Goal: Task Accomplishment & Management: Manage account settings

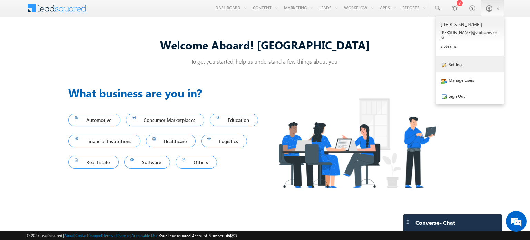
click at [462, 59] on link "Settings" at bounding box center [470, 64] width 68 height 16
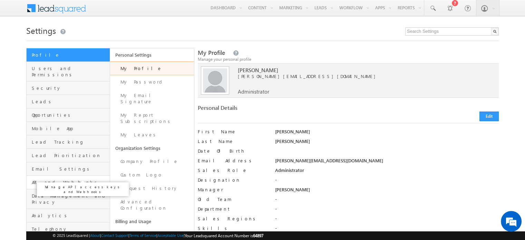
click at [66, 179] on span "API and Webhooks" at bounding box center [70, 182] width 76 height 6
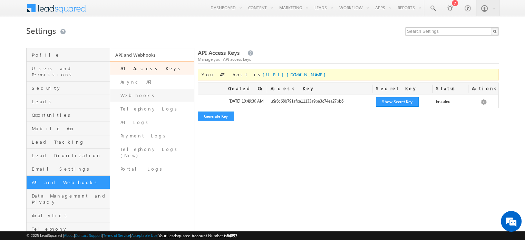
click at [147, 100] on link "Webhooks" at bounding box center [151, 95] width 83 height 13
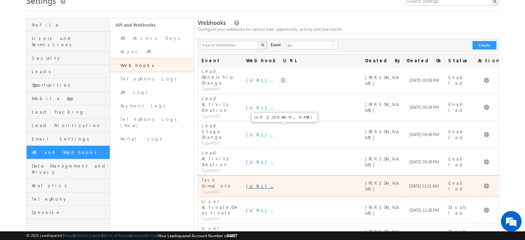
scroll to position [30, 0]
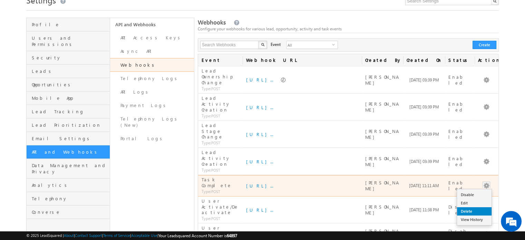
click at [472, 207] on link "Delete" at bounding box center [474, 211] width 34 height 8
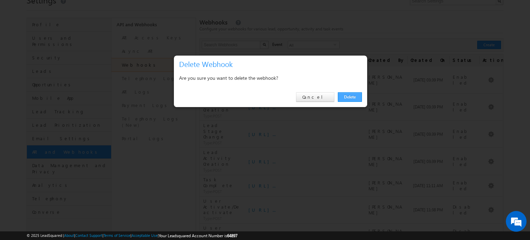
click at [346, 97] on link "Delete" at bounding box center [350, 97] width 24 height 10
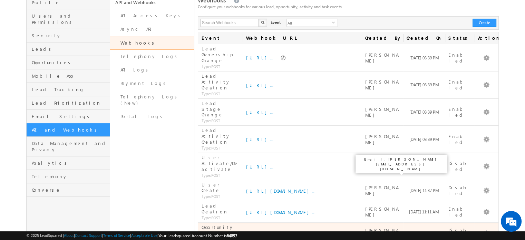
scroll to position [0, 0]
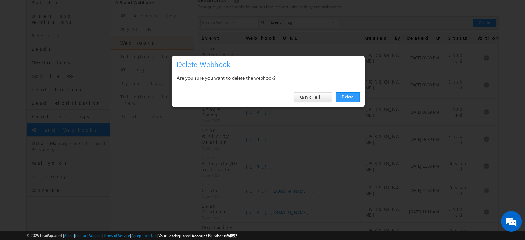
scroll to position [51, 0]
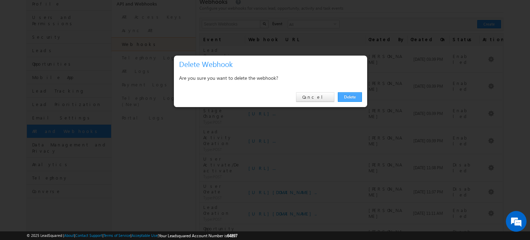
click at [352, 99] on link "Delete" at bounding box center [350, 97] width 24 height 10
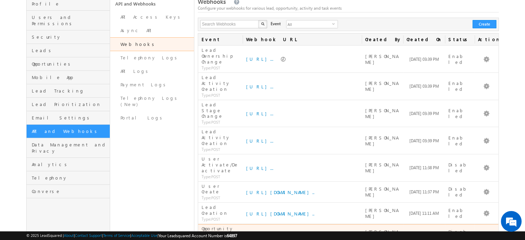
scroll to position [43, 0]
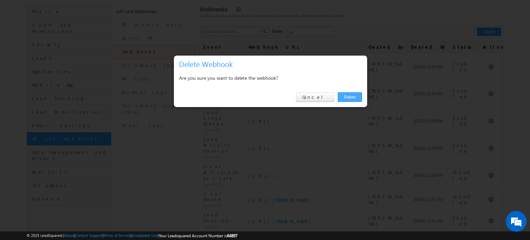
click at [348, 95] on link "Delete" at bounding box center [350, 97] width 24 height 10
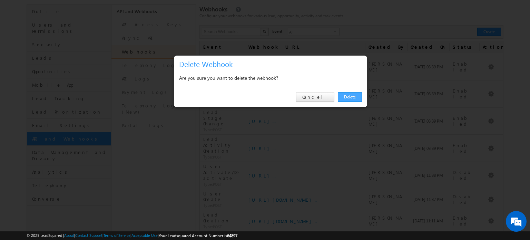
click at [353, 98] on link "Delete" at bounding box center [350, 97] width 24 height 10
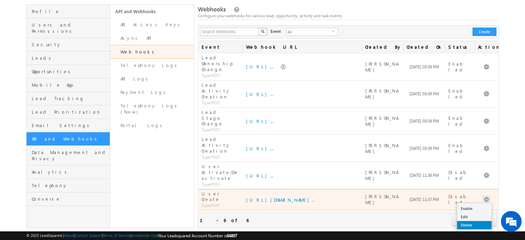
click at [476, 221] on link "Delete" at bounding box center [474, 225] width 34 height 8
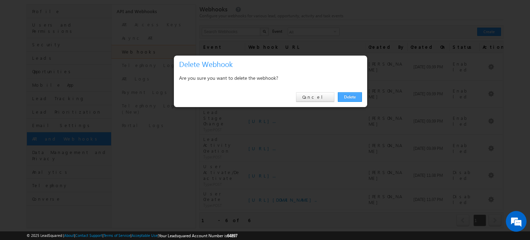
click at [347, 96] on link "Delete" at bounding box center [350, 97] width 24 height 10
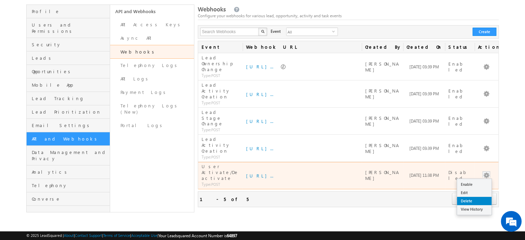
click at [475, 197] on link "Delete" at bounding box center [474, 201] width 34 height 8
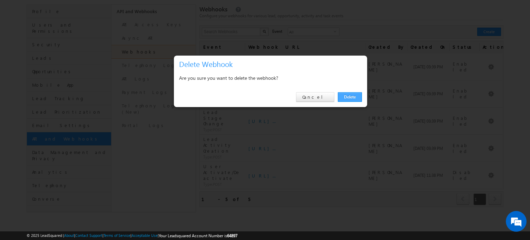
click at [347, 94] on link "Delete" at bounding box center [350, 97] width 24 height 10
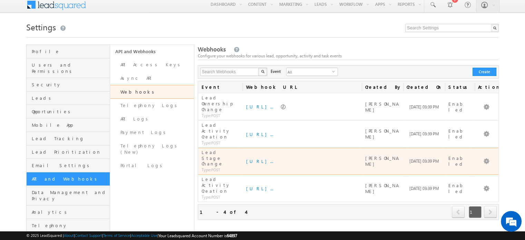
scroll to position [0, 0]
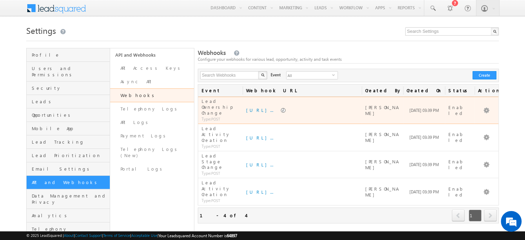
click at [199, 100] on td "Lead Ownership Change Type: POST" at bounding box center [220, 110] width 44 height 27
click at [287, 108] on link at bounding box center [283, 111] width 6 height 6
click at [469, 123] on link "Edit" at bounding box center [474, 127] width 34 height 8
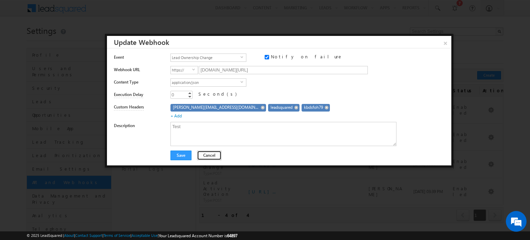
click at [208, 155] on button "Cancel" at bounding box center [209, 155] width 24 height 10
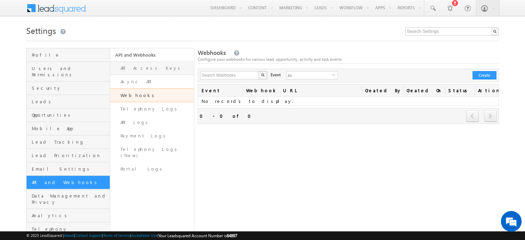
click at [130, 70] on link "API Access Keys" at bounding box center [151, 67] width 83 height 13
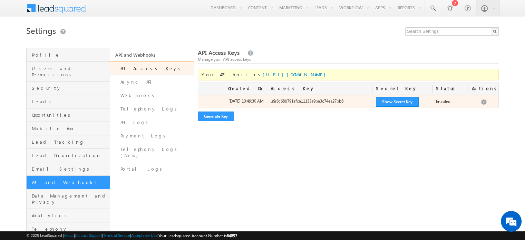
click at [309, 102] on div "u$r8c68b791afca11133a9ba3c74ea27bb6" at bounding box center [319, 103] width 105 height 10
copy div "r8c68b791afca11133a9ba3c74ea27bb6"
click at [395, 104] on button "Show Secret Key" at bounding box center [397, 102] width 43 height 10
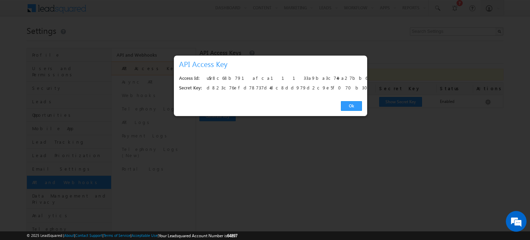
click at [263, 81] on div "u$r8c68b791afca11133a9ba3c74ea27bb6" at bounding box center [282, 78] width 151 height 10
click at [252, 79] on div "u$r8c68b791afca11133a9ba3c74ea27bb6" at bounding box center [282, 78] width 151 height 10
copy div "u$r8c68b791afca11133a9ba3c74ea27bb6"
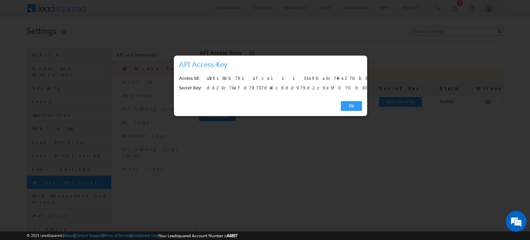
click at [261, 87] on div "d823c76efd78737d4dc8dd979d2c9e5f070b302d" at bounding box center [282, 88] width 151 height 10
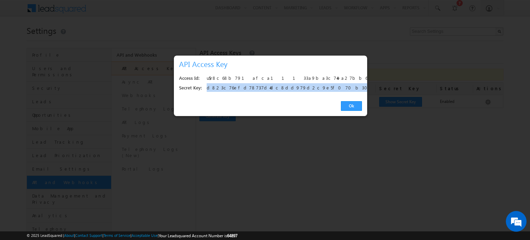
click at [261, 87] on div "d823c76efd78737d4dc8dd979d2c9e5f070b302d" at bounding box center [282, 88] width 151 height 10
copy div "d823c76efd78737d4dc8dd979d2c9e5f070b302d"
click at [351, 103] on link "Ok" at bounding box center [351, 106] width 21 height 10
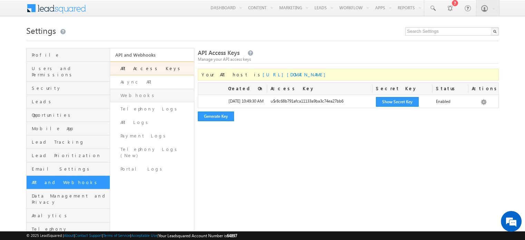
click at [149, 96] on link "Webhooks" at bounding box center [151, 95] width 83 height 13
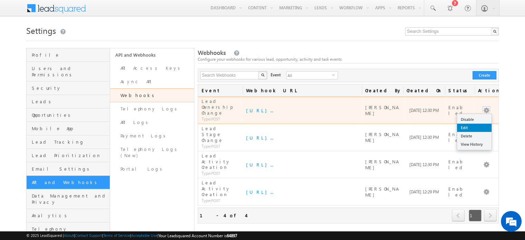
click at [478, 123] on link "Edit" at bounding box center [474, 127] width 34 height 8
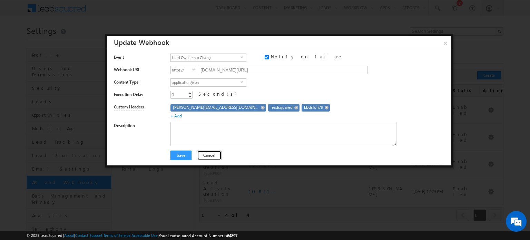
click at [205, 156] on button "Cancel" at bounding box center [209, 155] width 24 height 10
